Goal: Find specific page/section: Find specific page/section

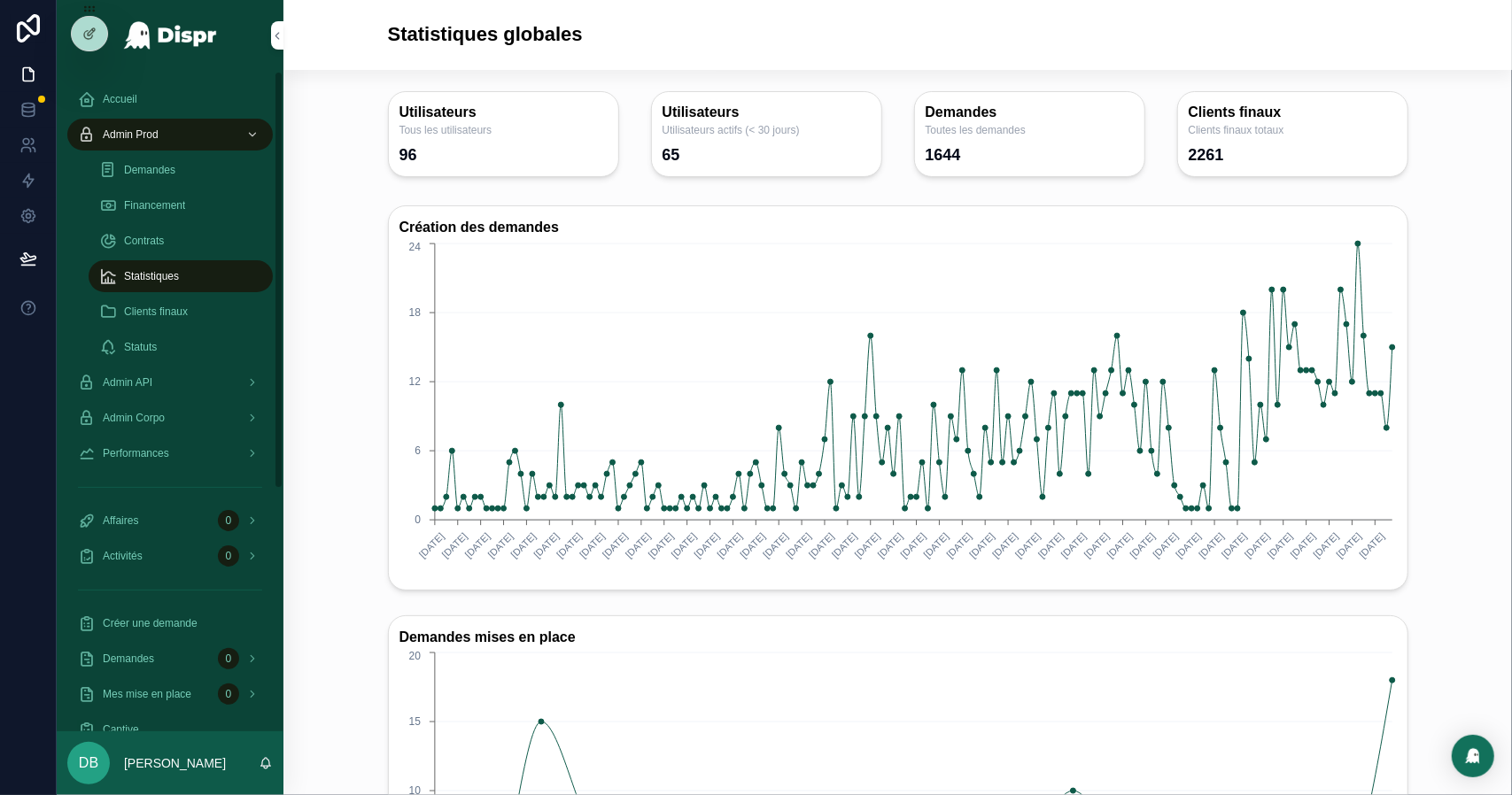
click at [175, 215] on div "Financement" at bounding box center [181, 206] width 163 height 28
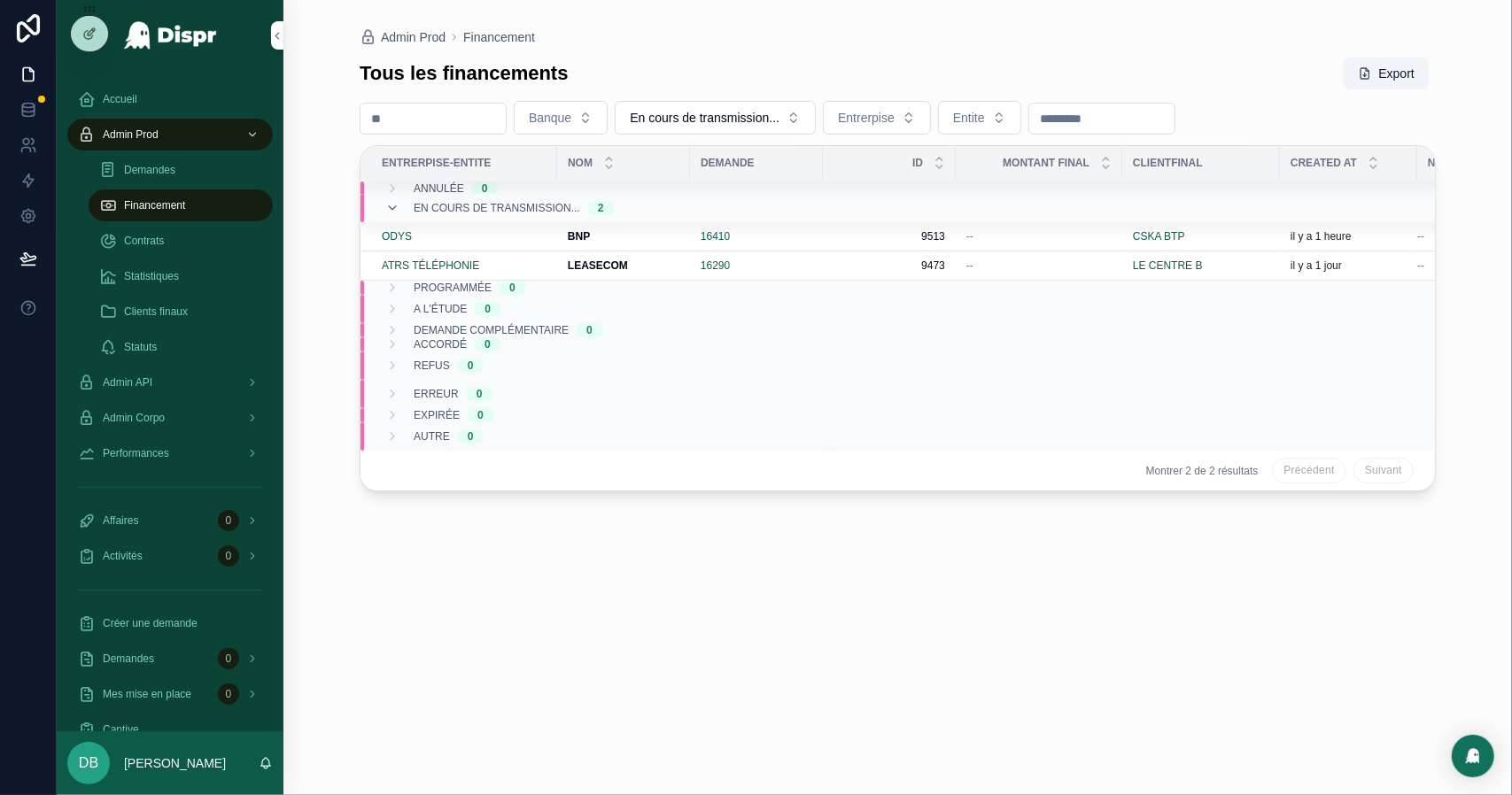
click at [519, 262] on div "ATRS TÉLÉPHONIE" at bounding box center [464, 266] width 165 height 14
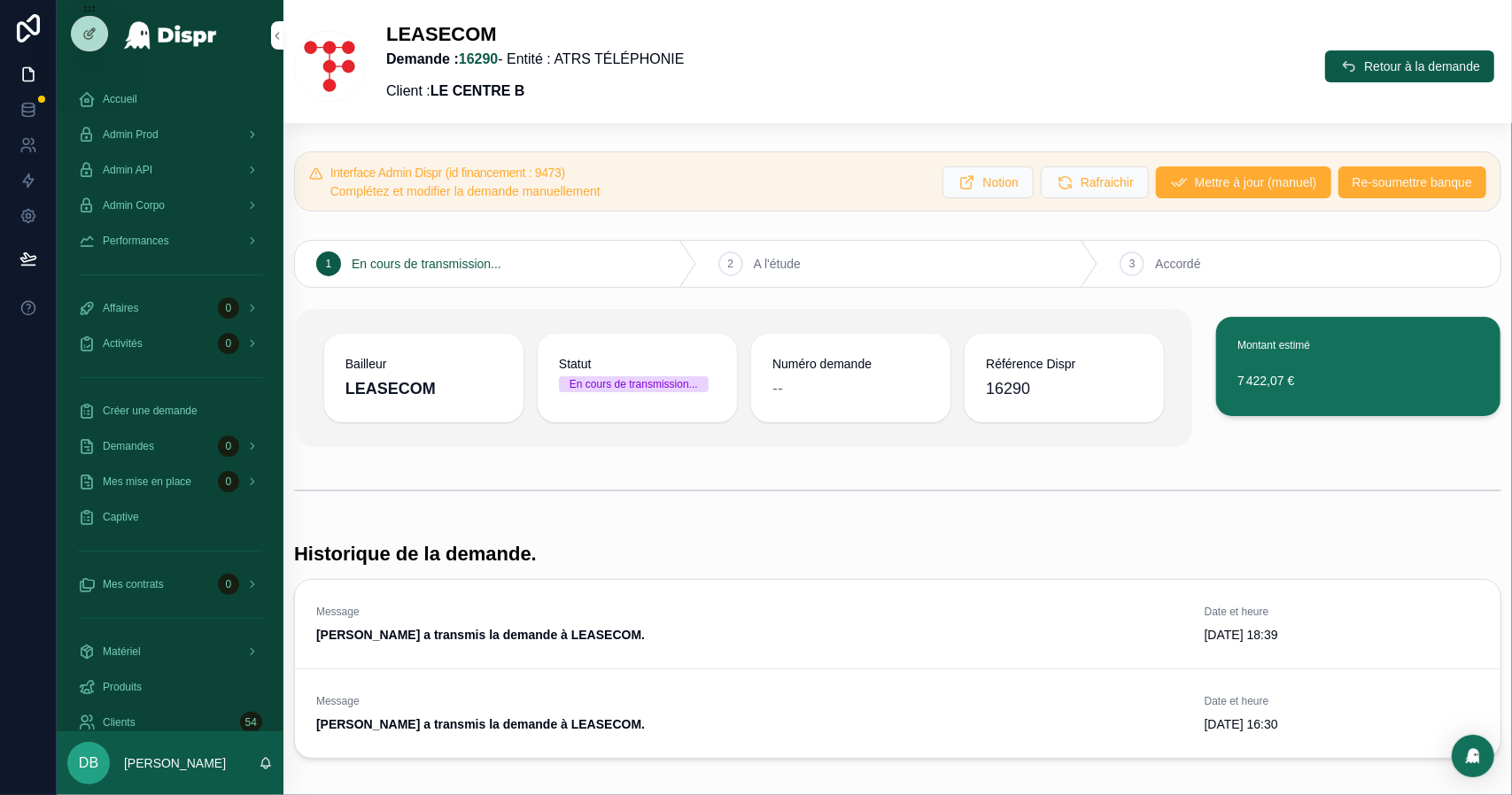
click at [644, 48] on p "Demande : 16290 - Entité : ATRS TÉLÉPHONIE" at bounding box center [535, 59] width 298 height 21
click at [641, 55] on p "Demande : 16290 - Entité : ATRS TÉLÉPHONIE" at bounding box center [535, 59] width 298 height 21
click at [158, 136] on span "Admin Prod" at bounding box center [130, 134] width 56 height 14
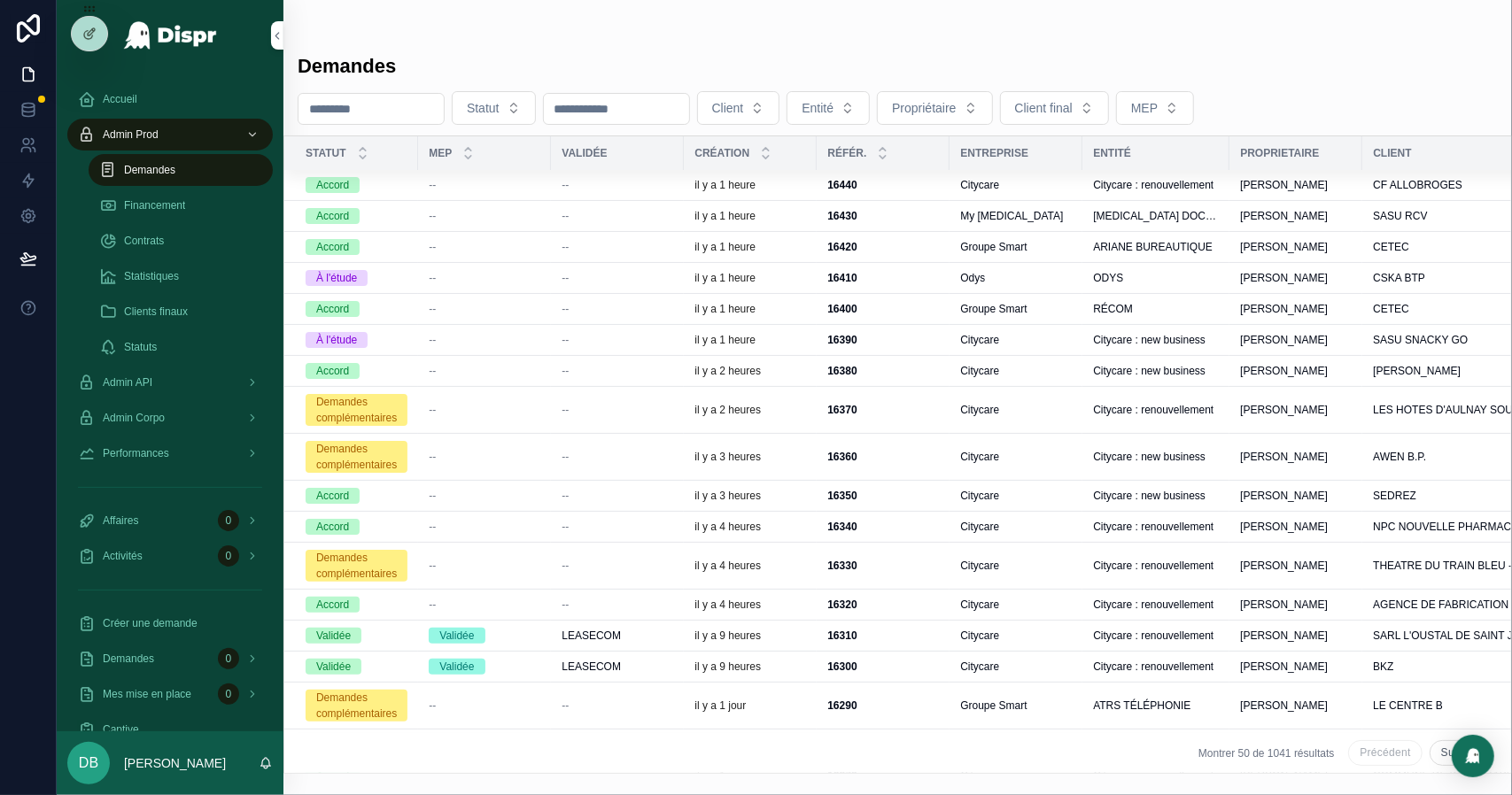
click at [170, 208] on span "Financement" at bounding box center [155, 205] width 61 height 14
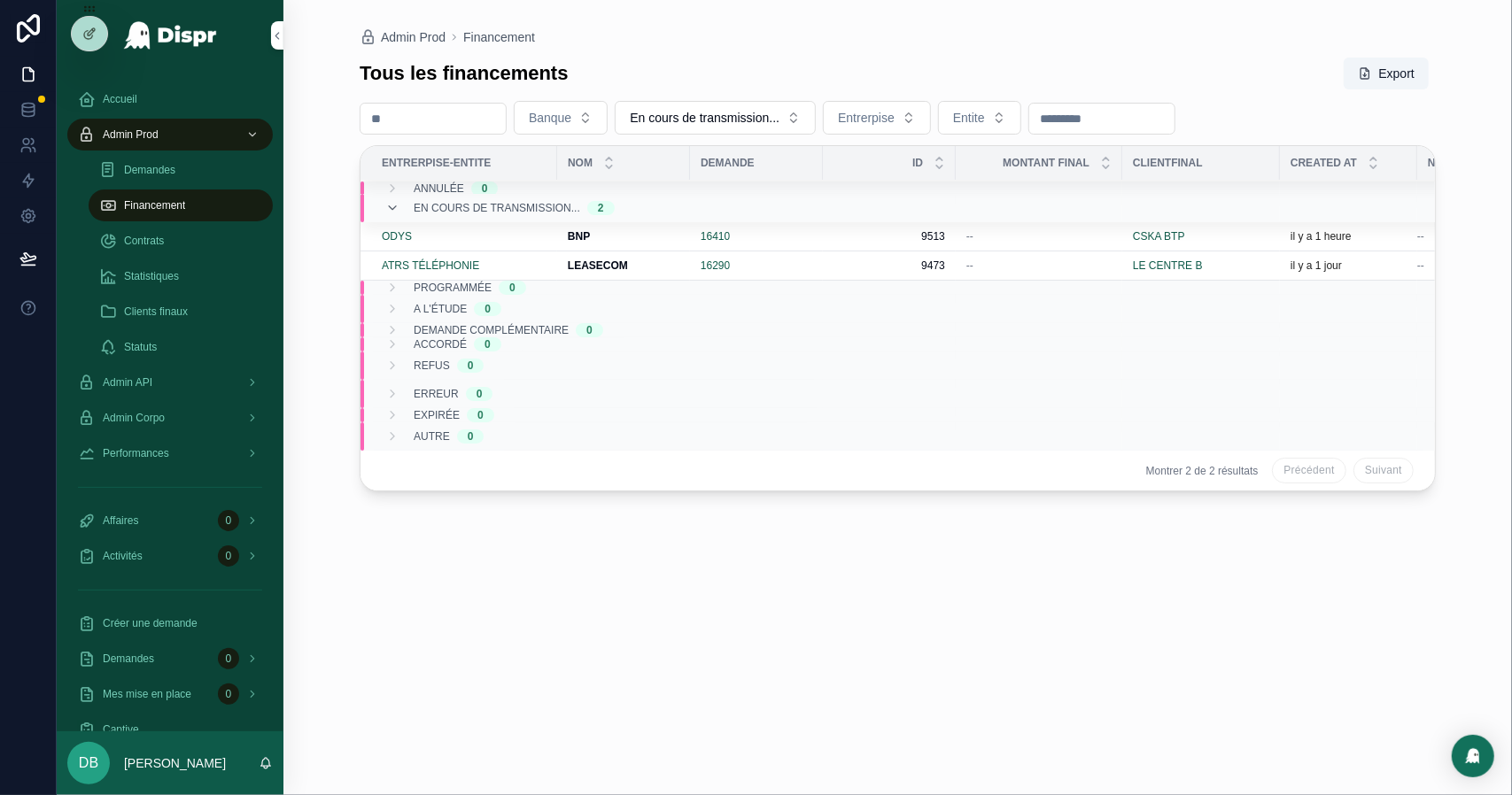
click at [448, 263] on span "ATRS TÉLÉPHONIE" at bounding box center [430, 266] width 98 height 14
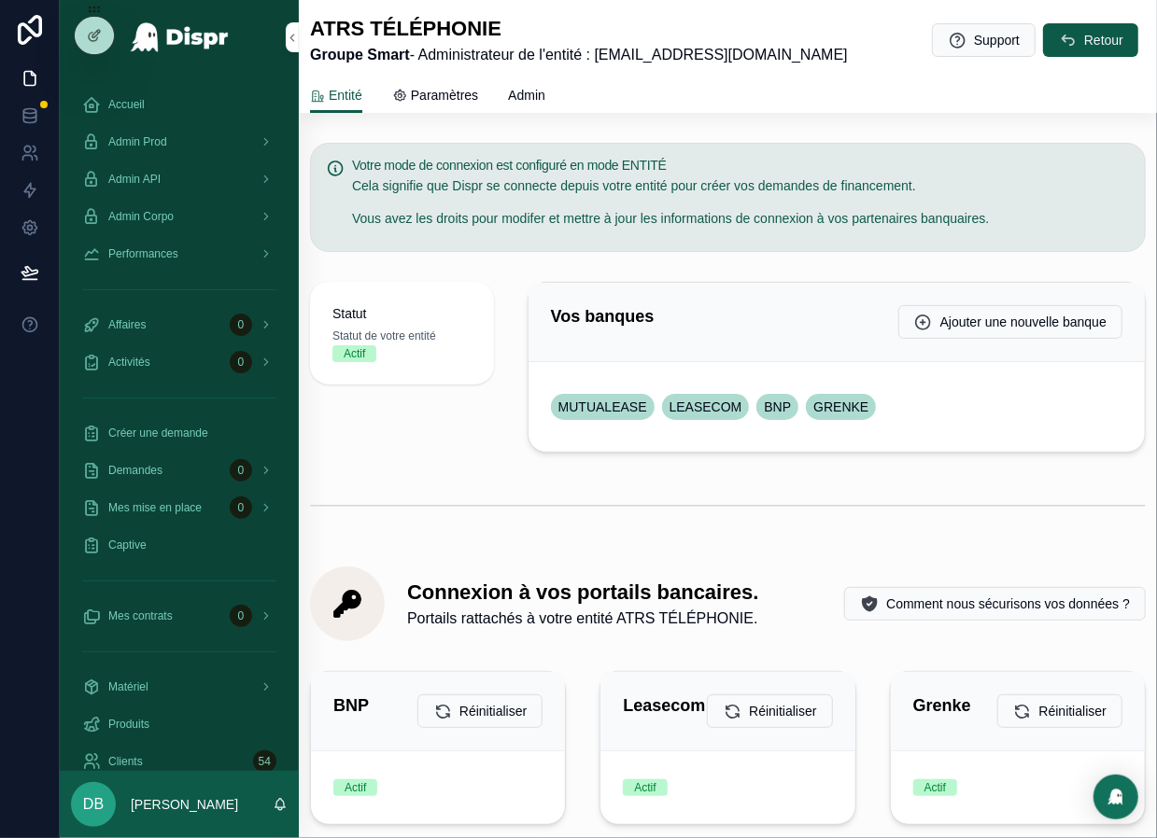
click at [468, 116] on link "Paramètres" at bounding box center [435, 96] width 86 height 37
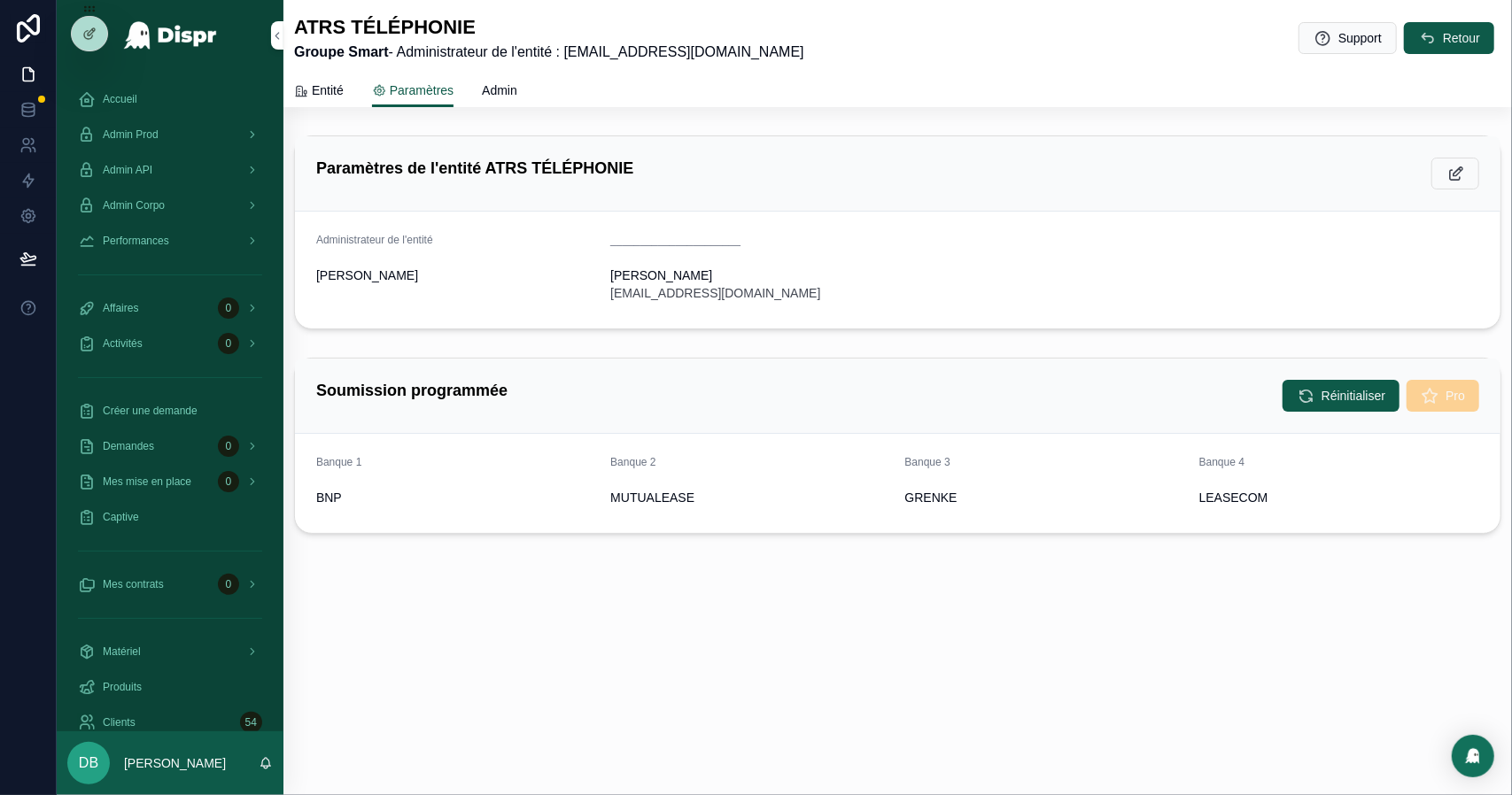
click at [505, 89] on span "Admin" at bounding box center [499, 90] width 35 height 18
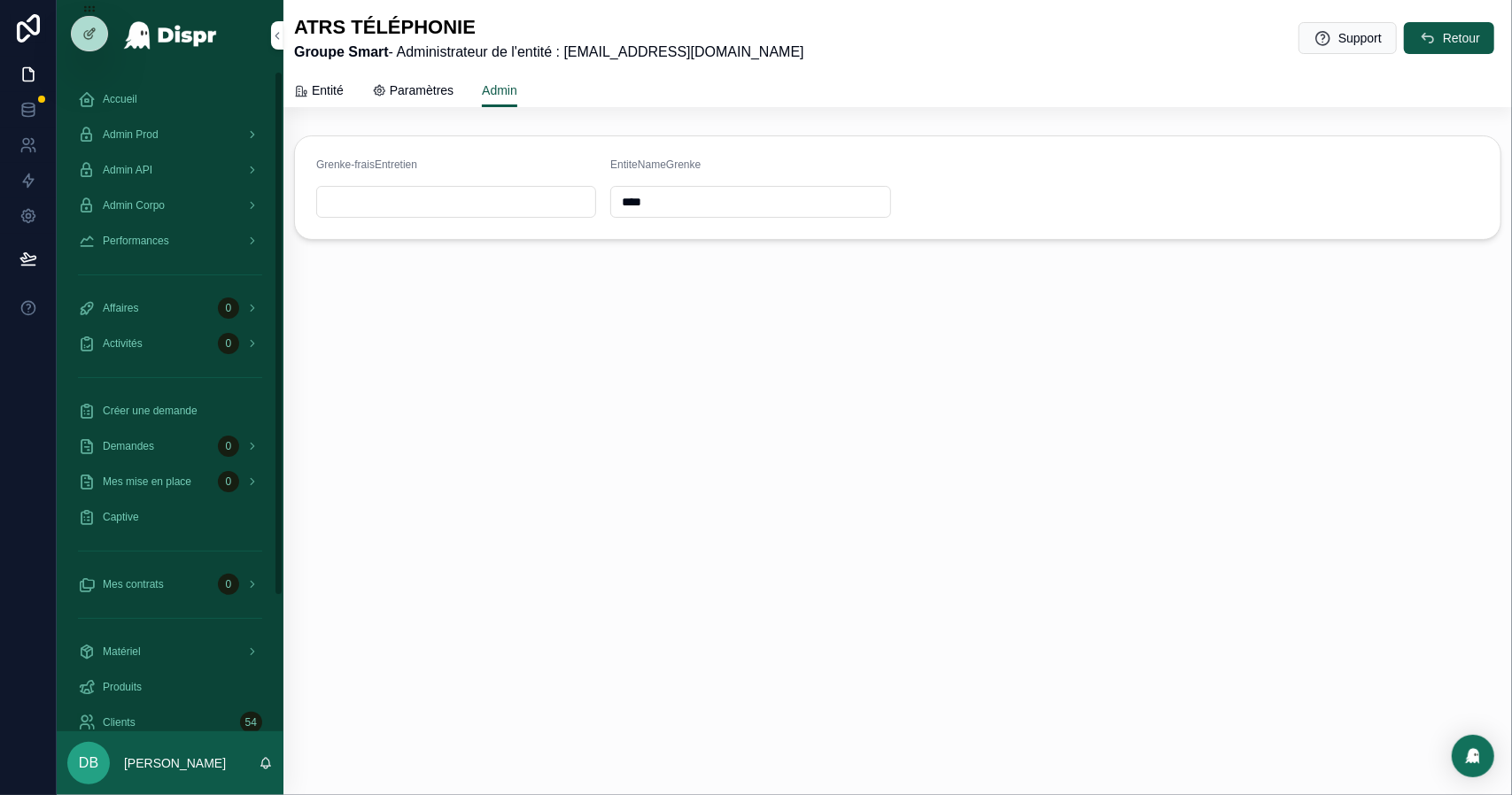
click at [188, 138] on div "Admin Prod" at bounding box center [170, 135] width 184 height 28
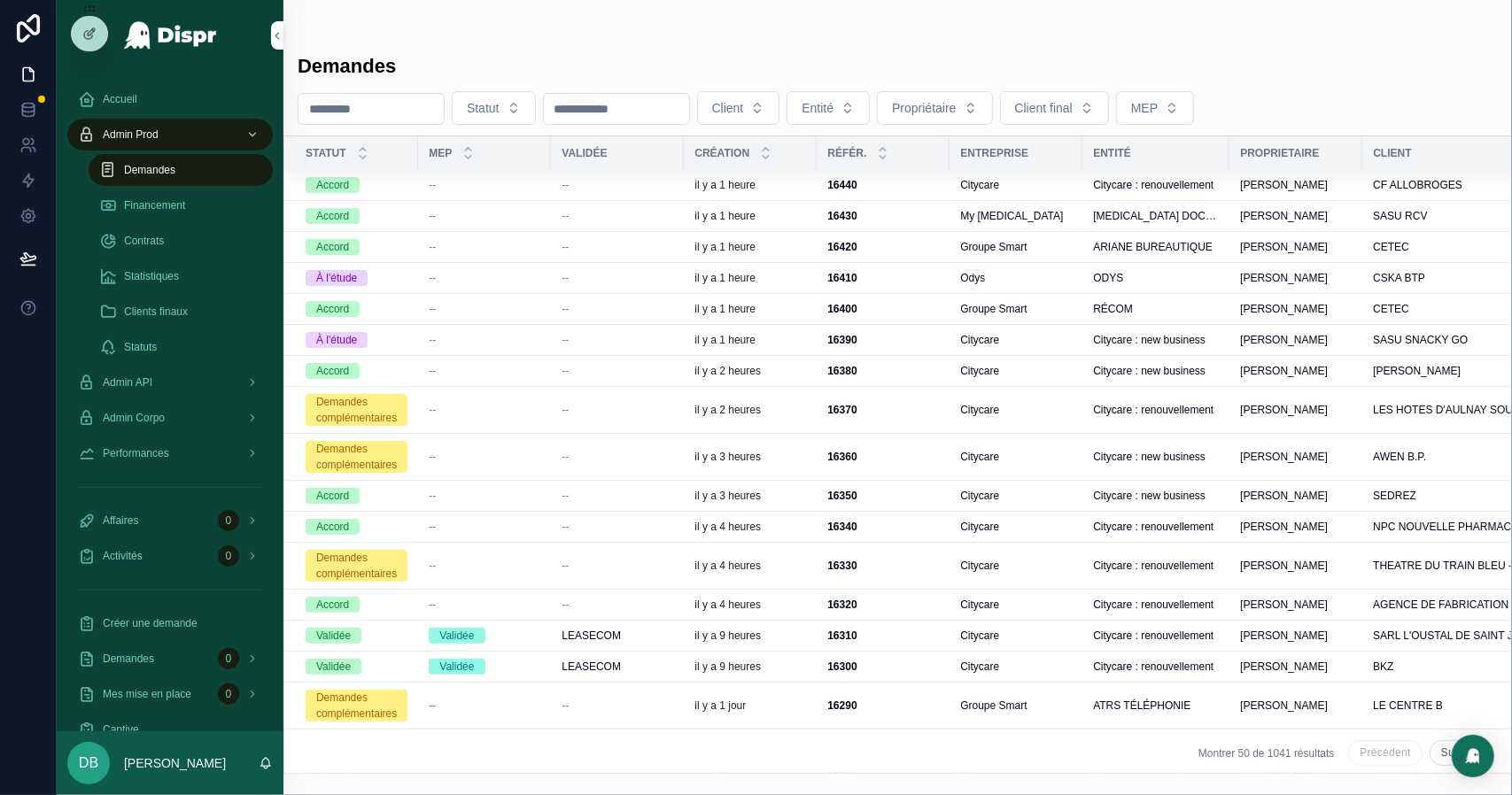
click at [181, 201] on span "Financement" at bounding box center [155, 205] width 61 height 14
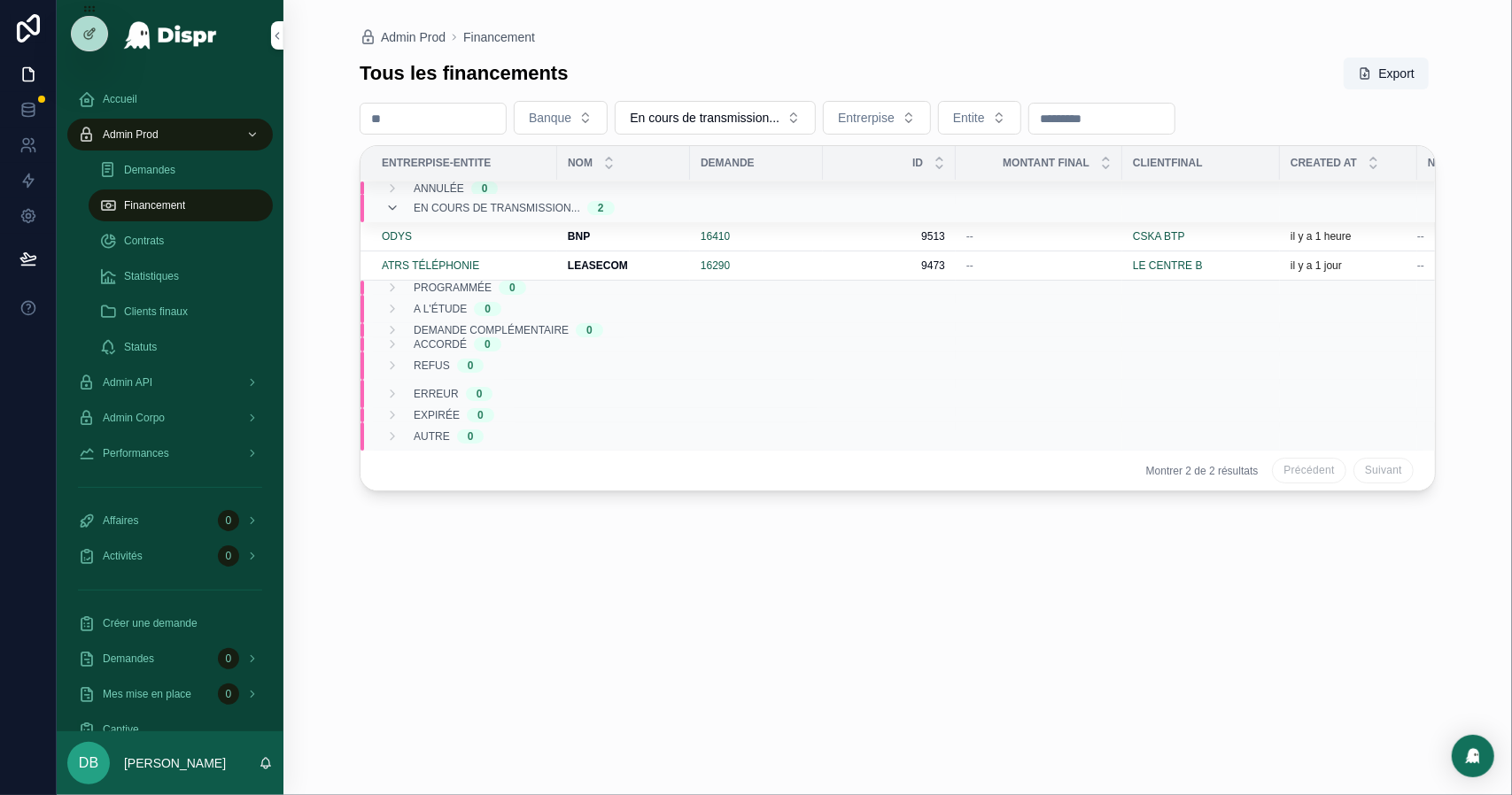
click at [429, 268] on span "ATRS TÉLÉPHONIE" at bounding box center [430, 266] width 98 height 14
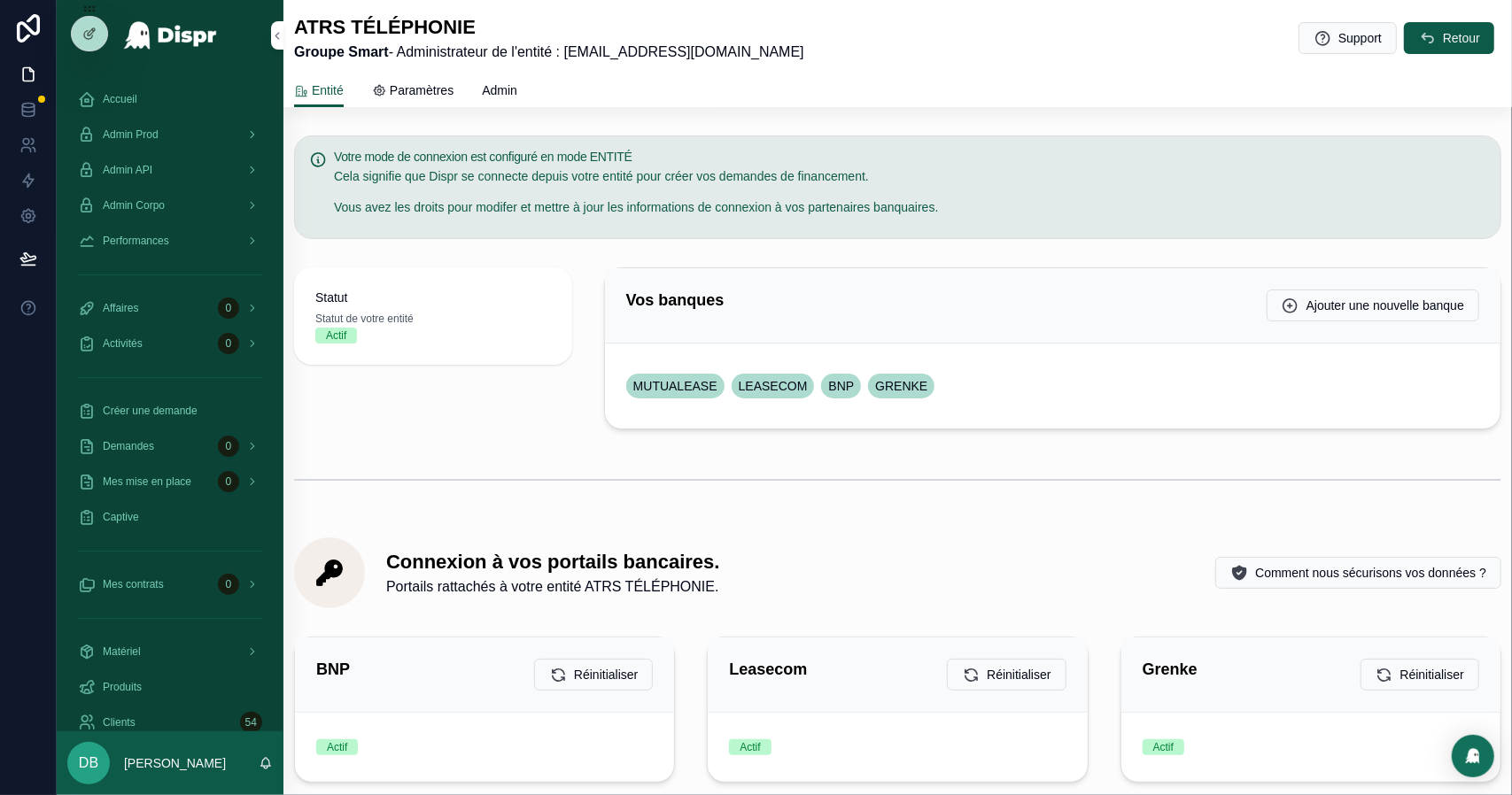
click at [180, 139] on div "Admin Prod" at bounding box center [170, 135] width 184 height 28
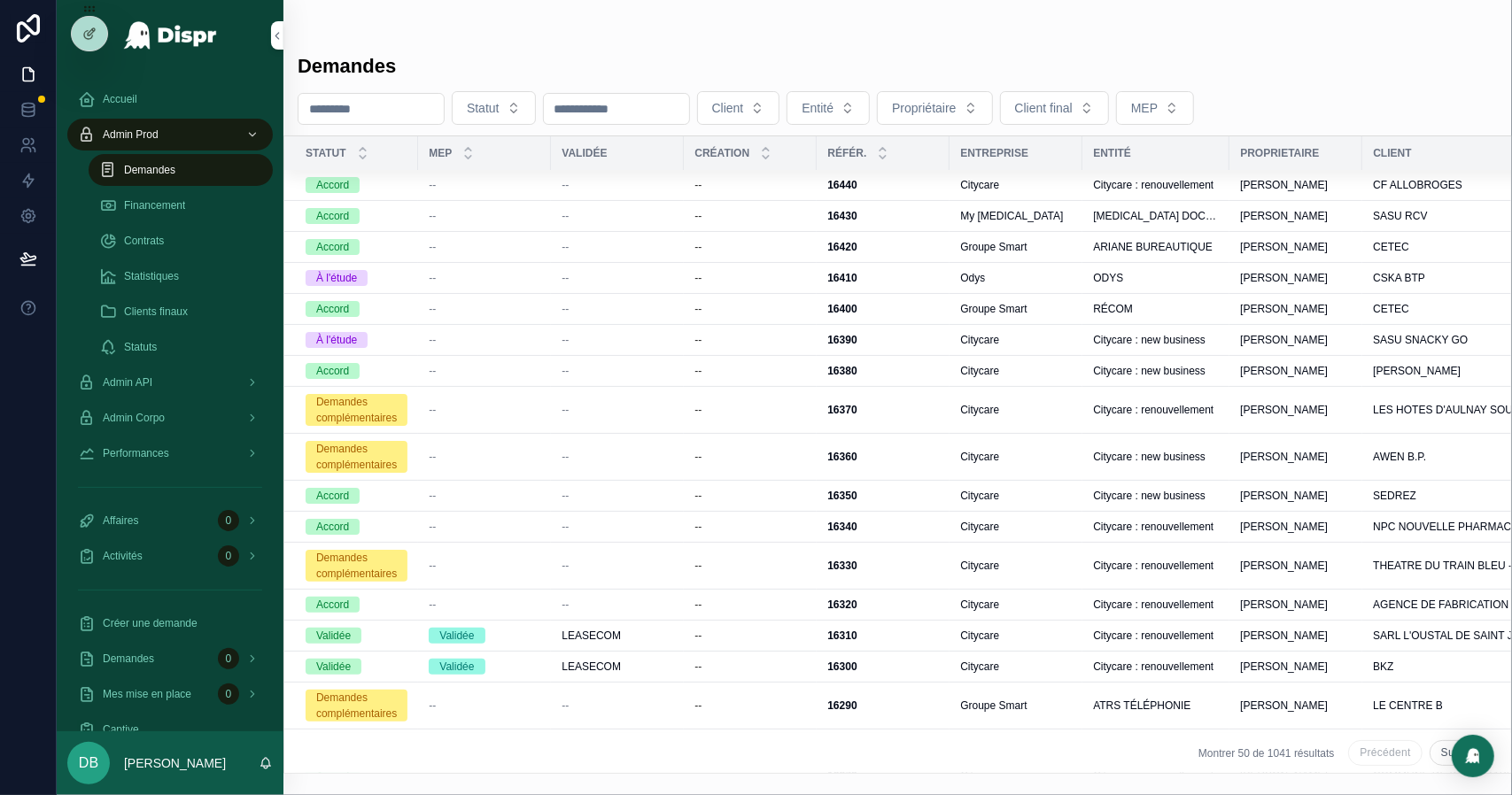
click at [168, 205] on span "Financement" at bounding box center [155, 205] width 61 height 14
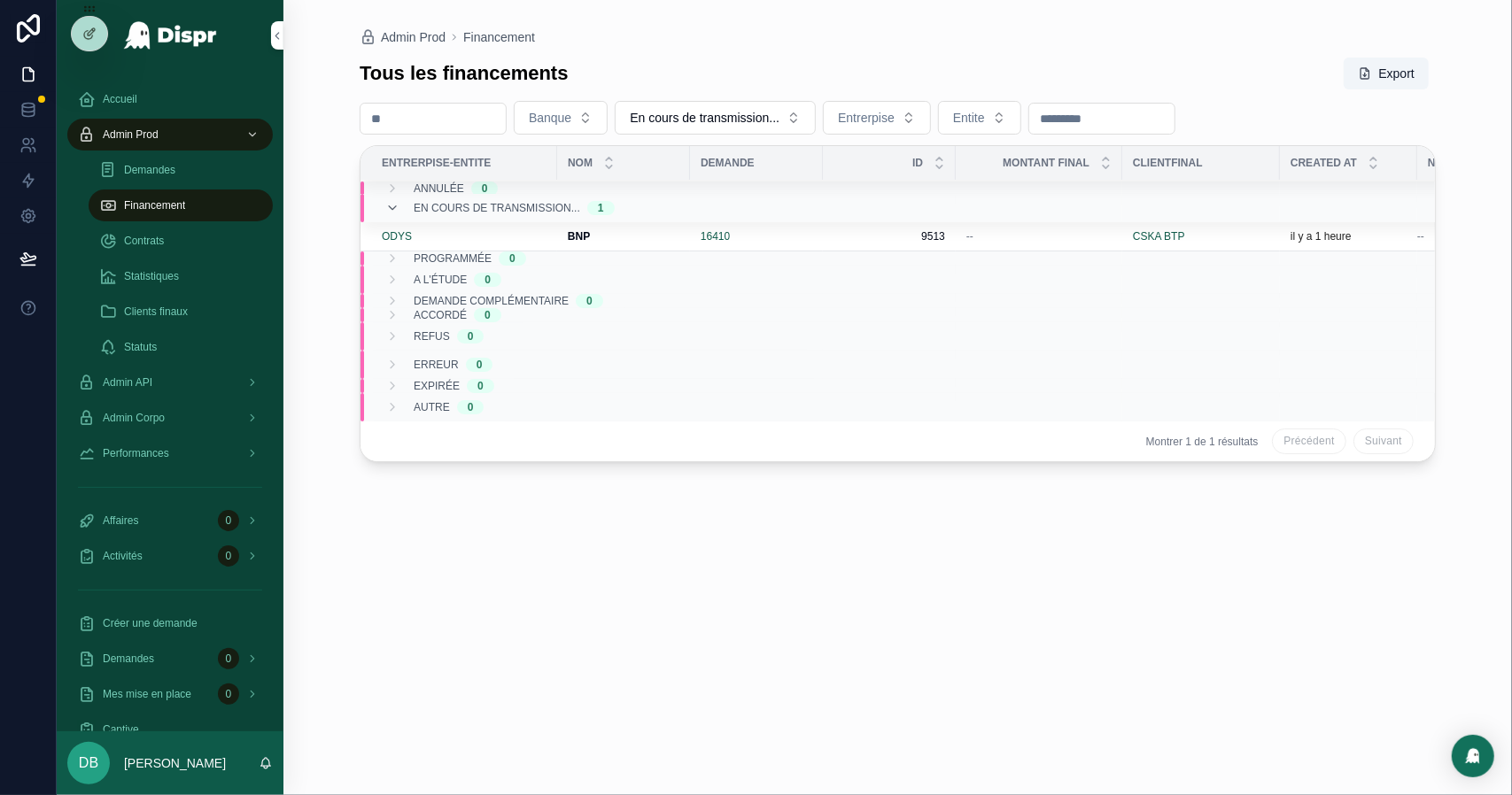
click at [1006, 614] on div "Tous les financements Export Banque En cours de transmission... Entrerpise Enti…" at bounding box center [897, 410] width 1076 height 728
